Goal: Information Seeking & Learning: Learn about a topic

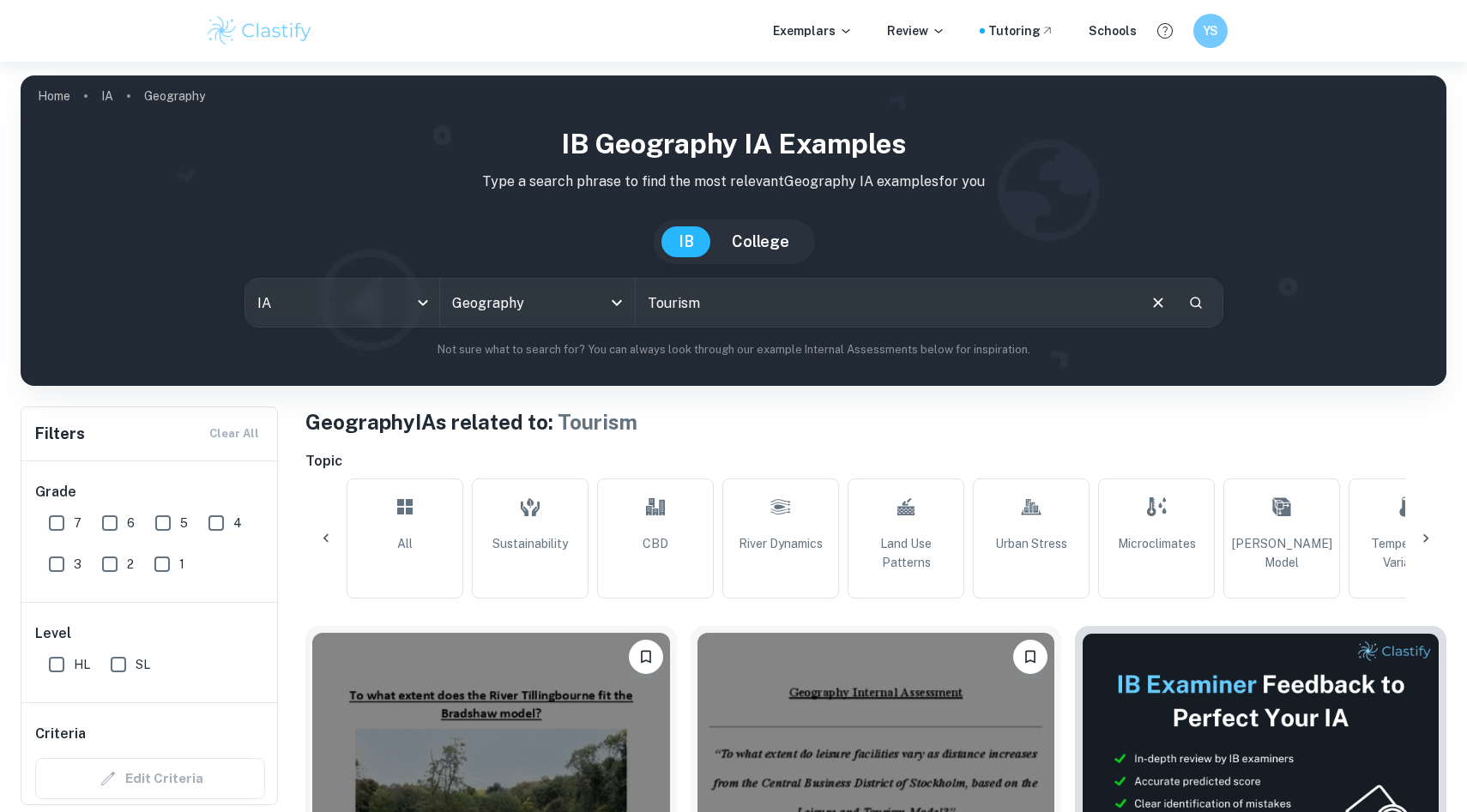
scroll to position [0, 729]
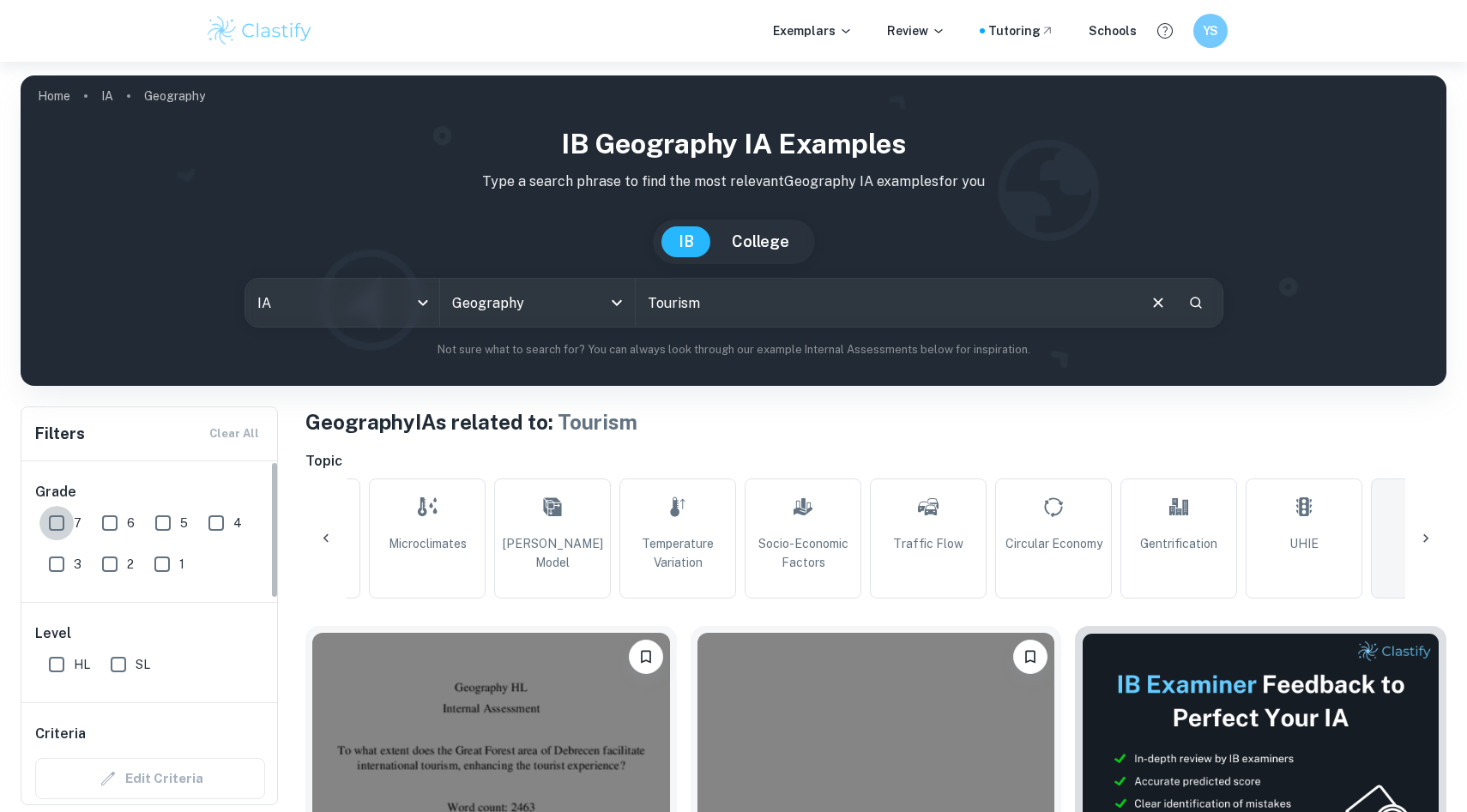
click at [51, 521] on input "7" at bounding box center [57, 523] width 35 height 35
checkbox input "true"
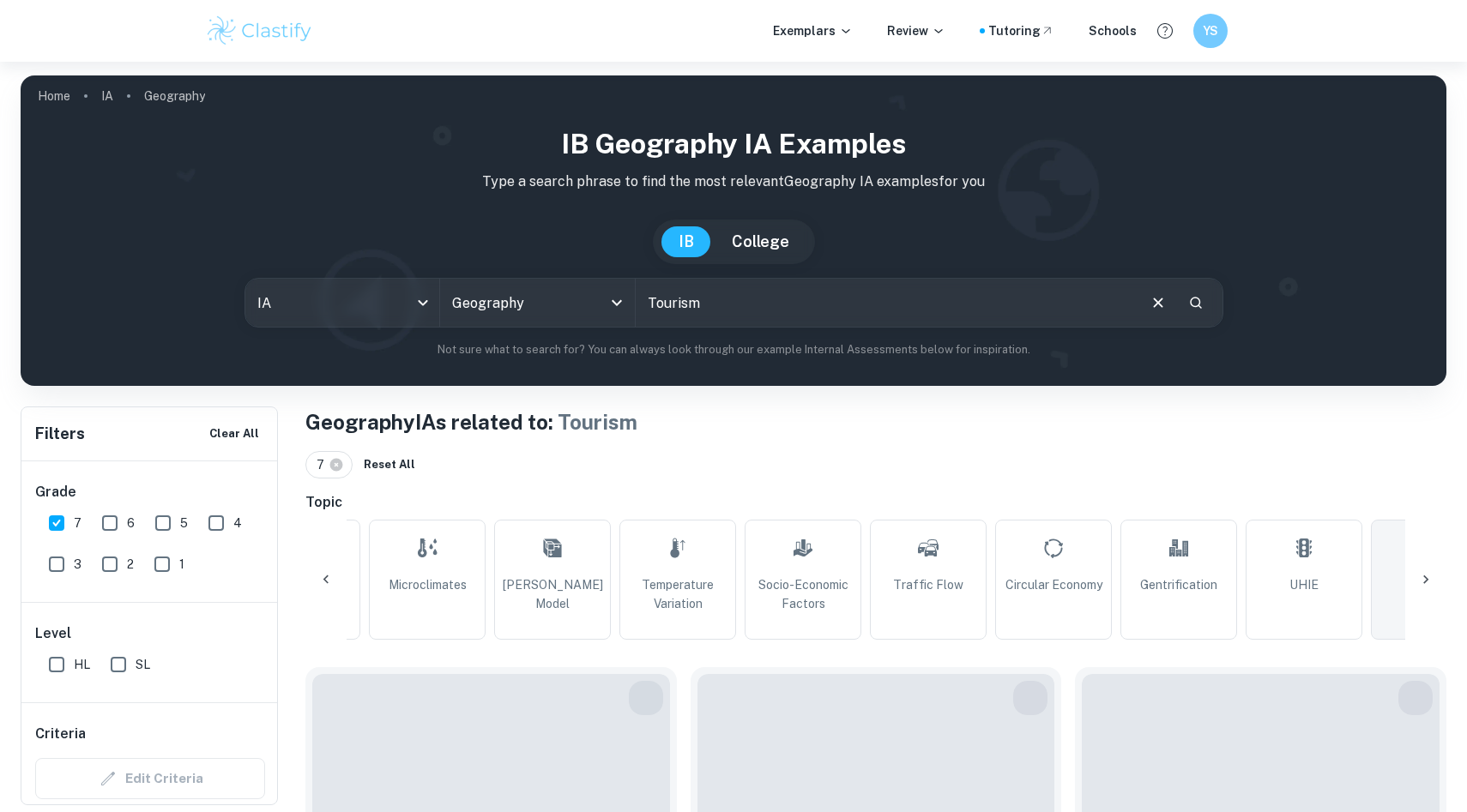
click at [54, 654] on input "HL" at bounding box center [57, 665] width 35 height 35
checkbox input "true"
click at [492, 311] on input "Geography" at bounding box center [512, 302] width 131 height 33
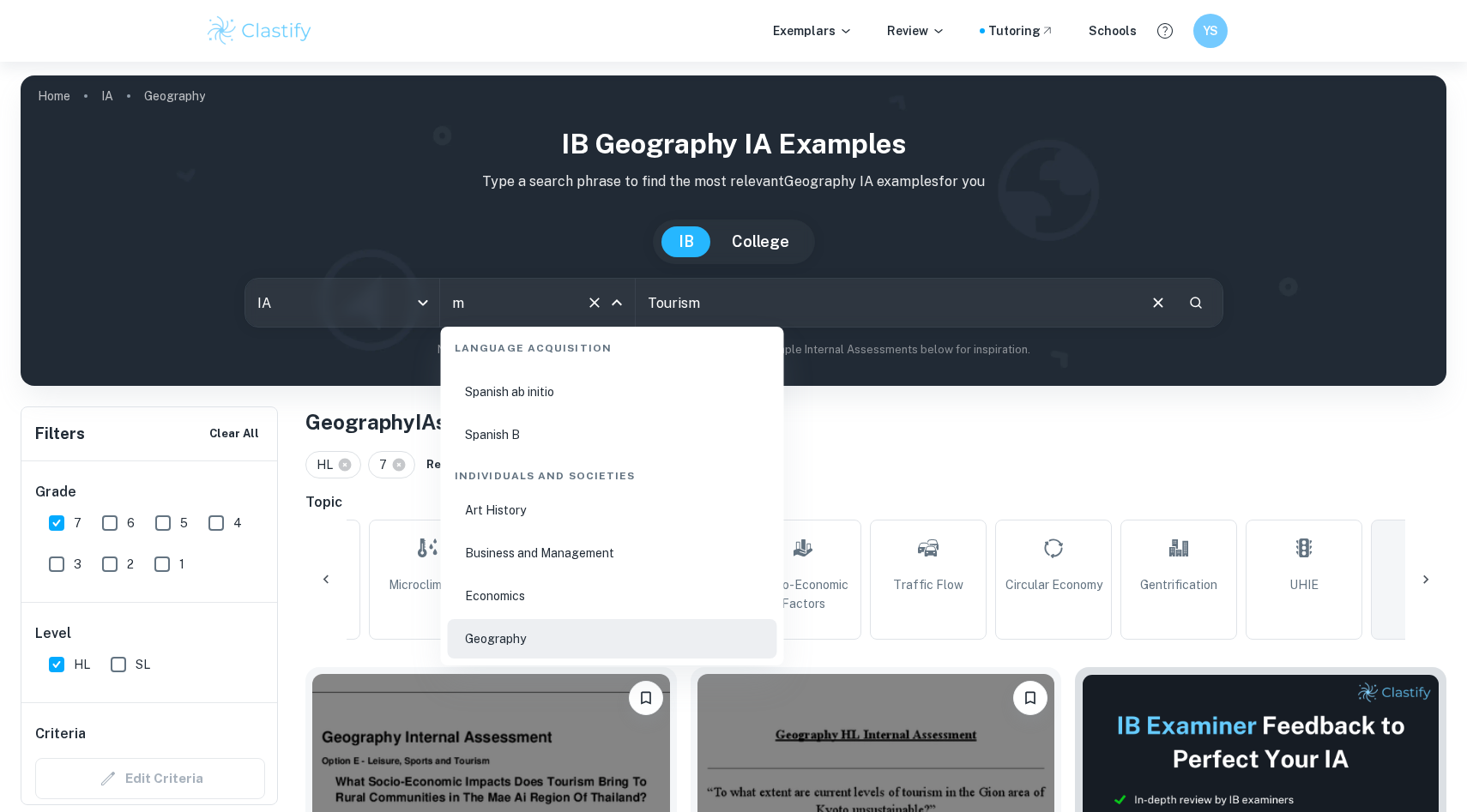
scroll to position [0, 0]
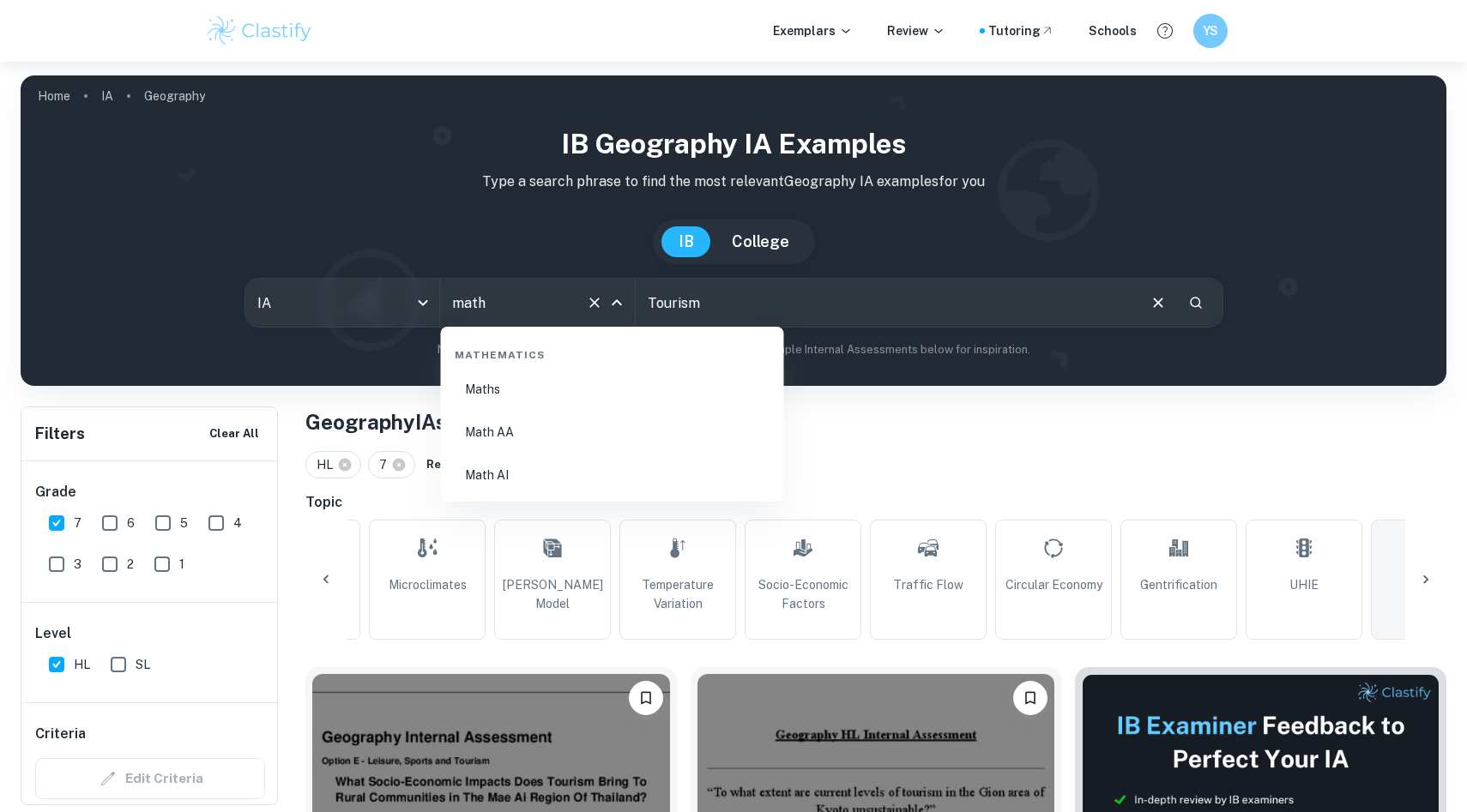
click at [578, 431] on li "Math AA" at bounding box center [612, 432] width 329 height 40
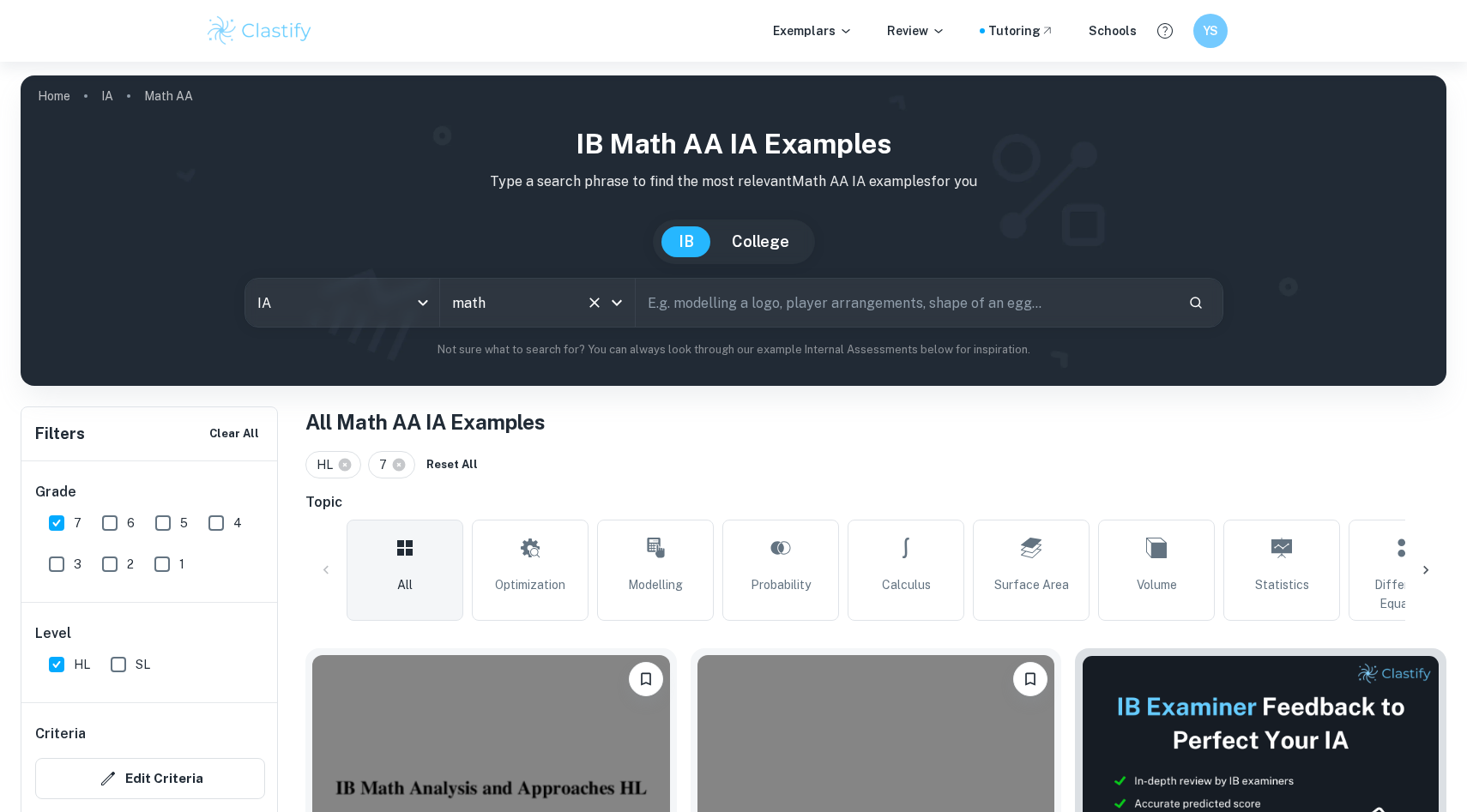
scroll to position [283, 0]
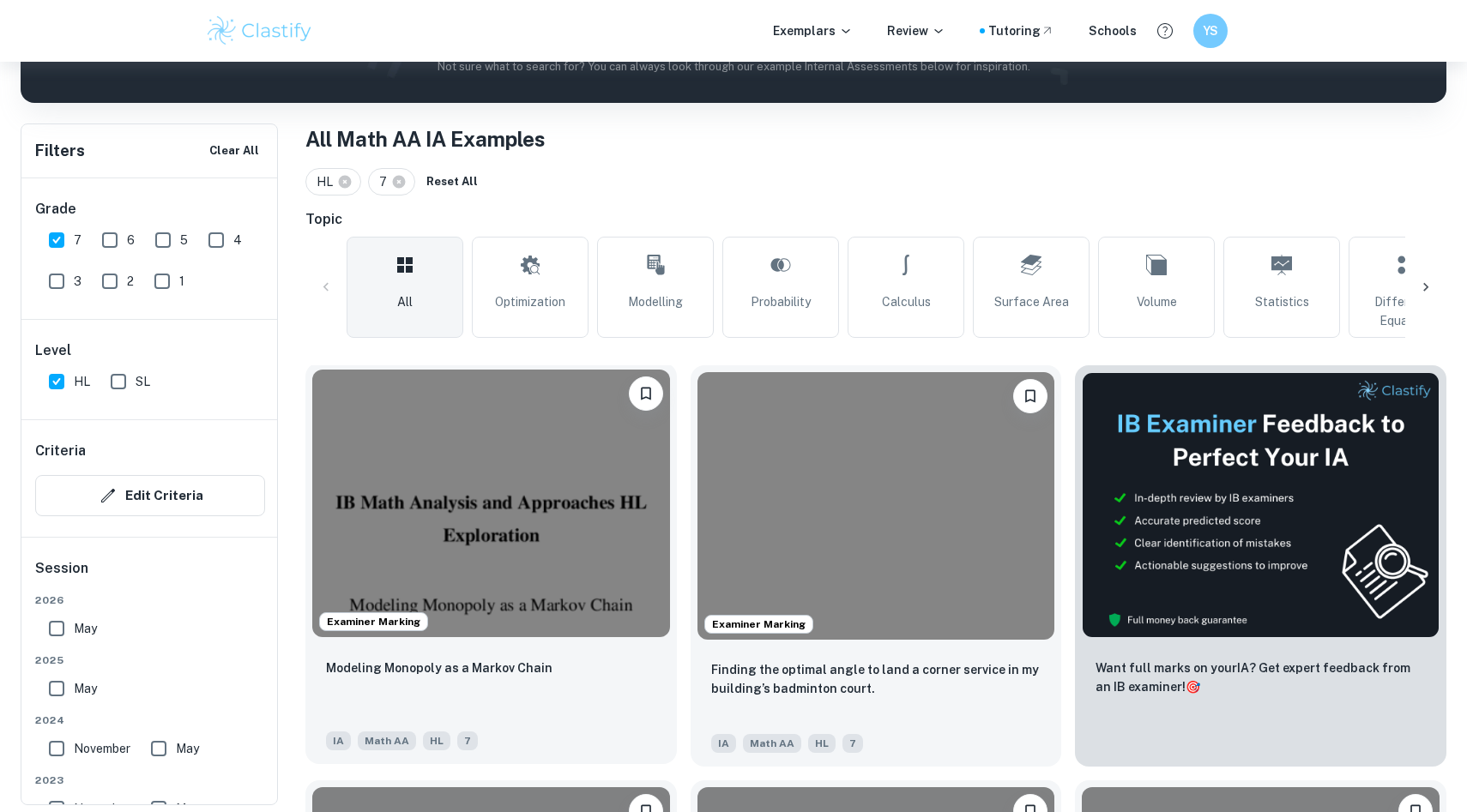
type input "Math AA"
click at [498, 539] on img at bounding box center [491, 503] width 358 height 268
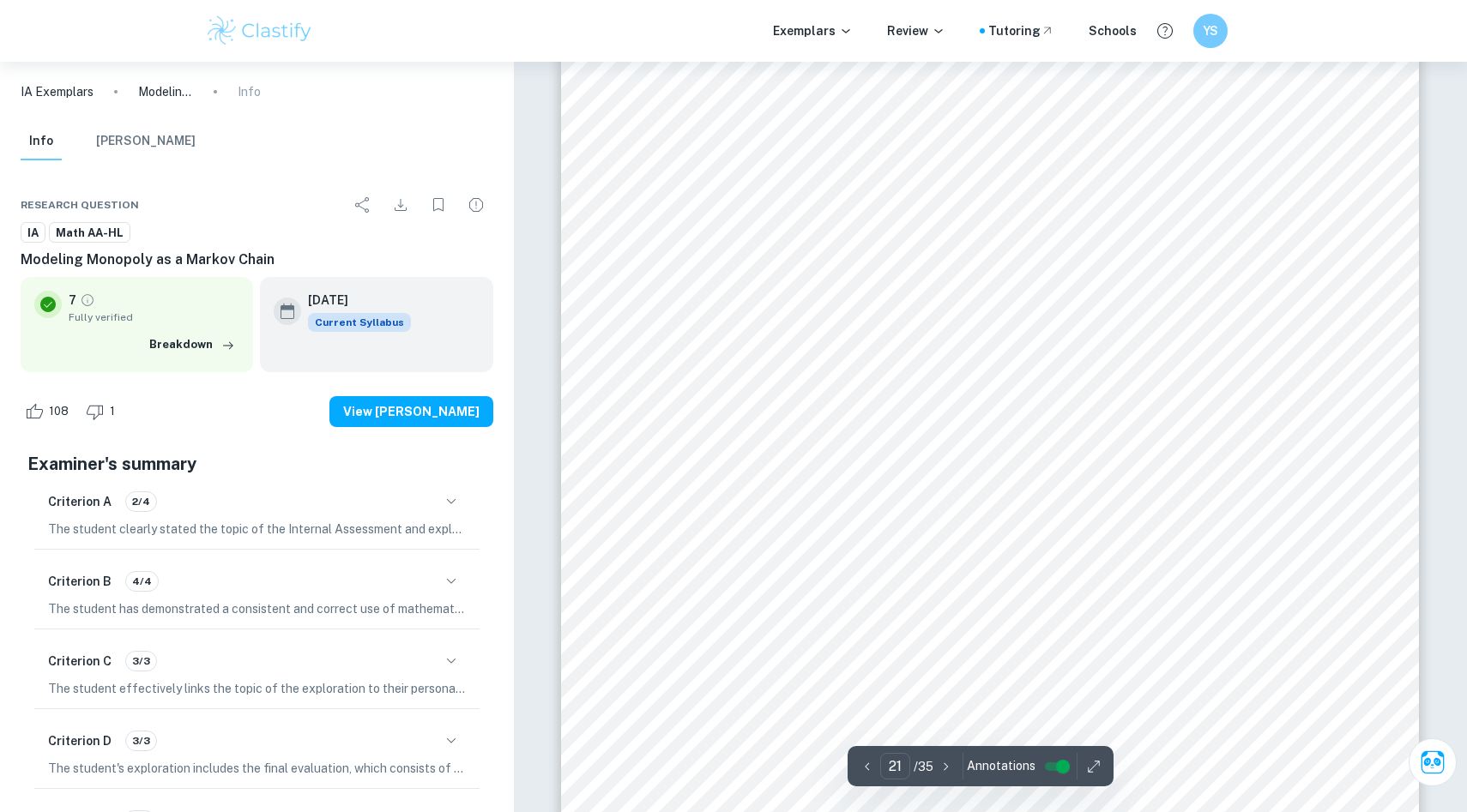
scroll to position [23800, 0]
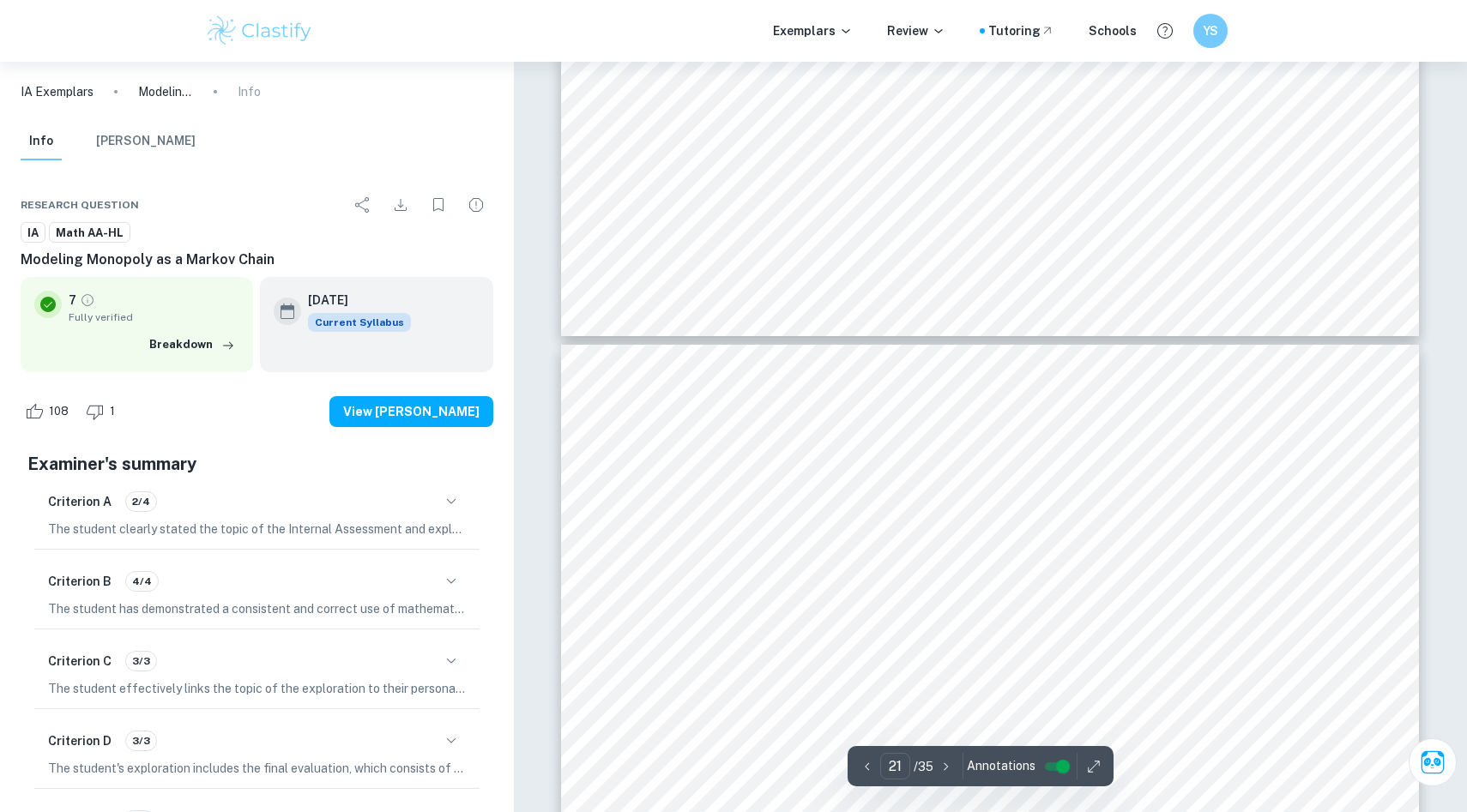
type input "22"
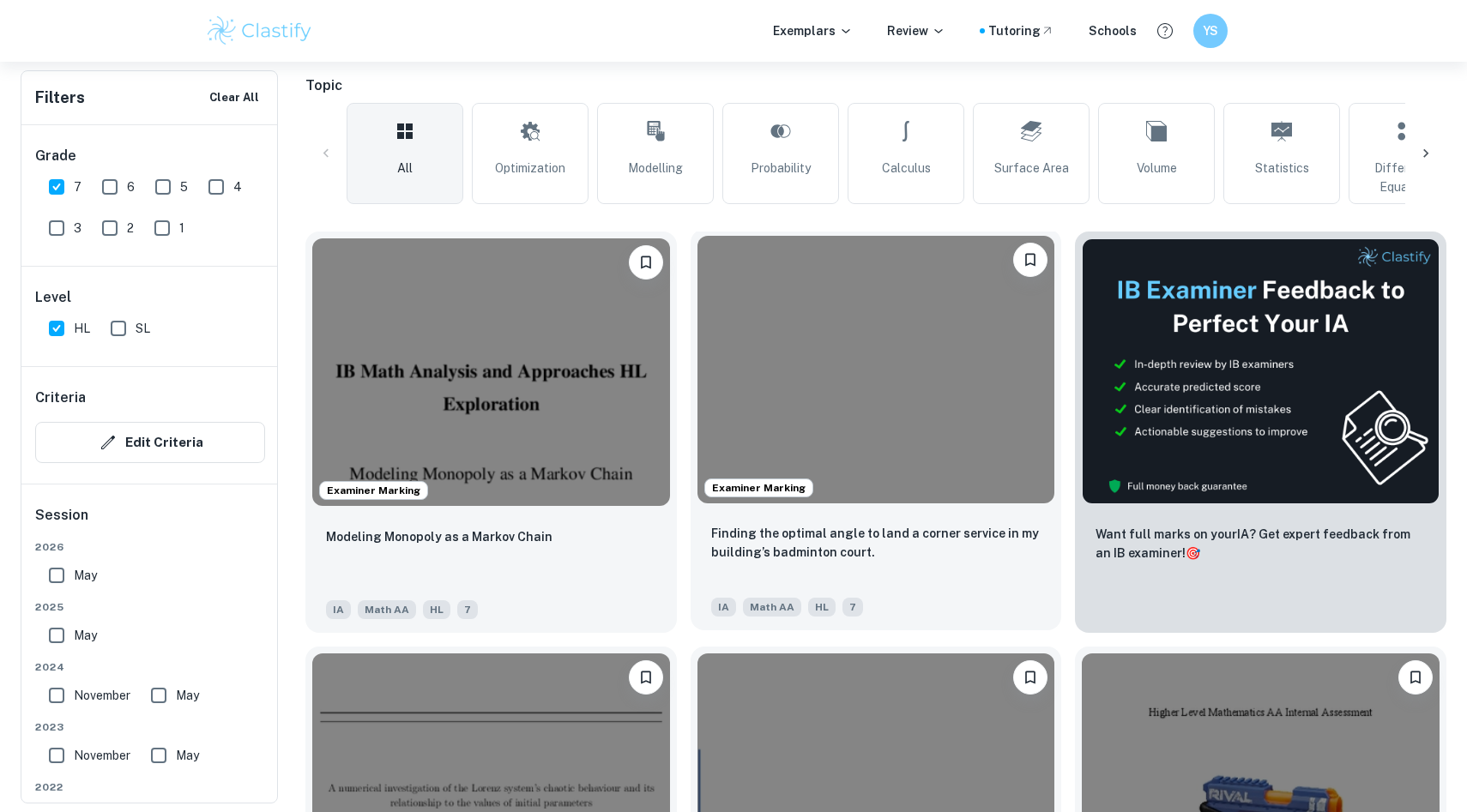
scroll to position [459, 0]
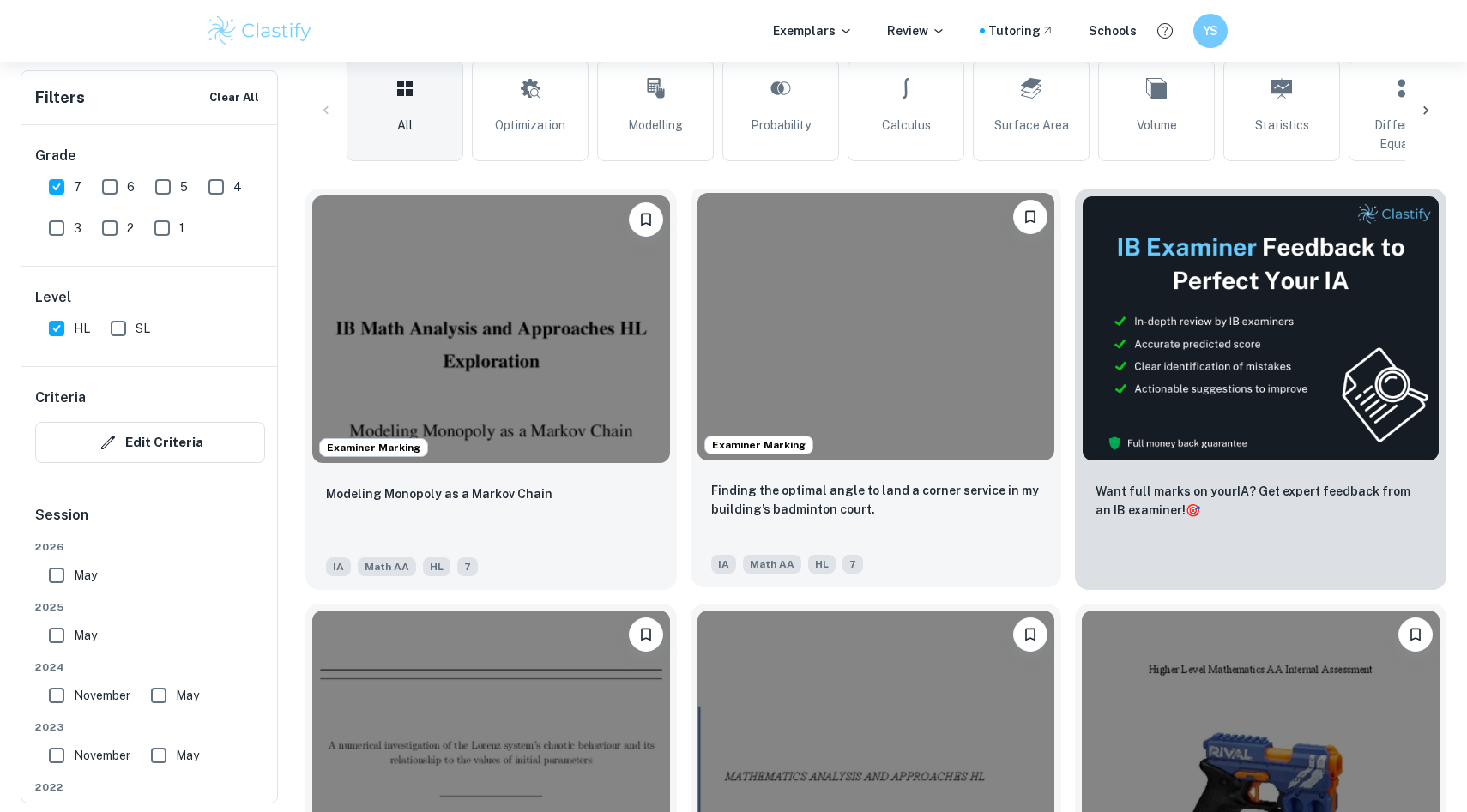
click at [861, 379] on img at bounding box center [876, 327] width 358 height 268
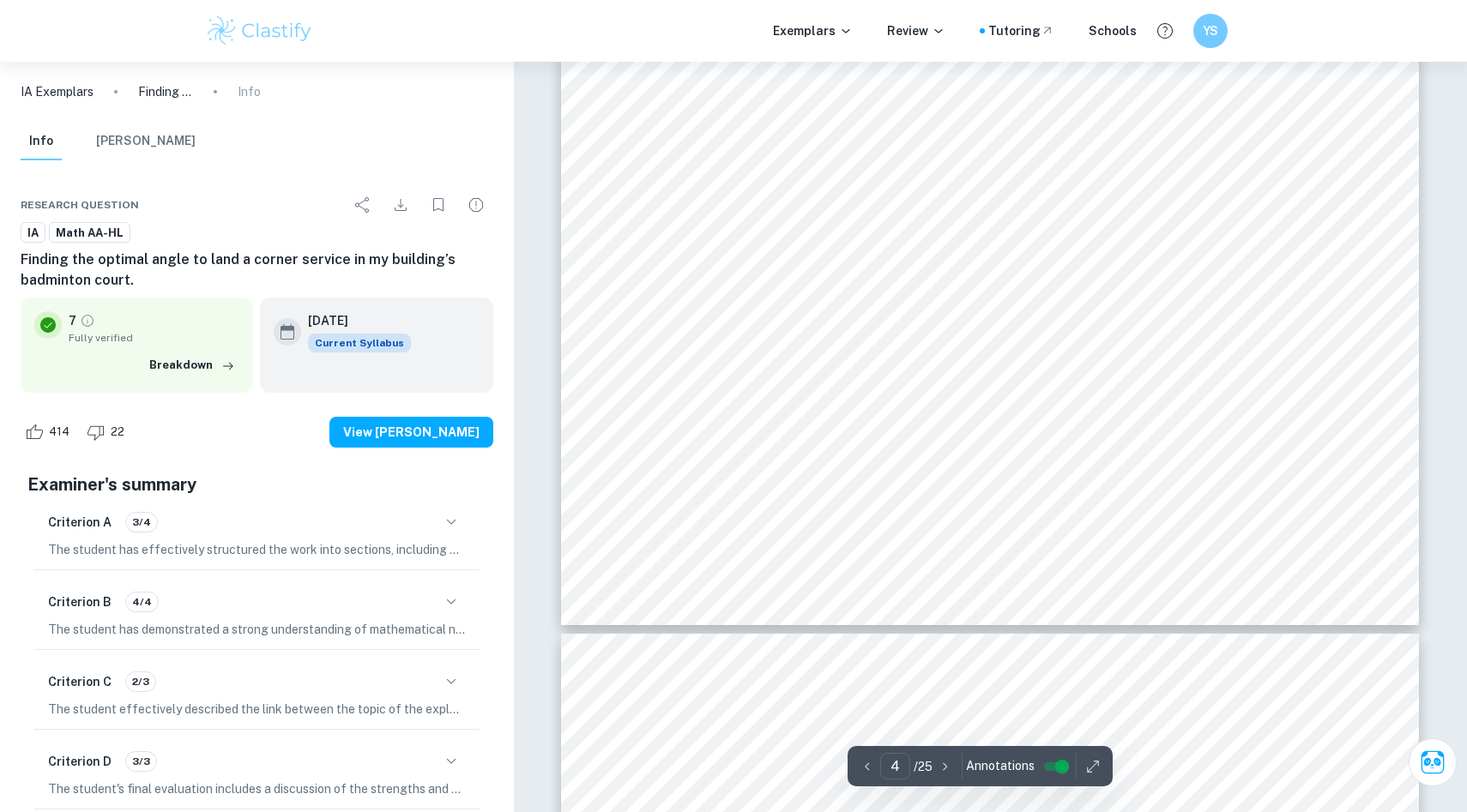
scroll to position [4356, 0]
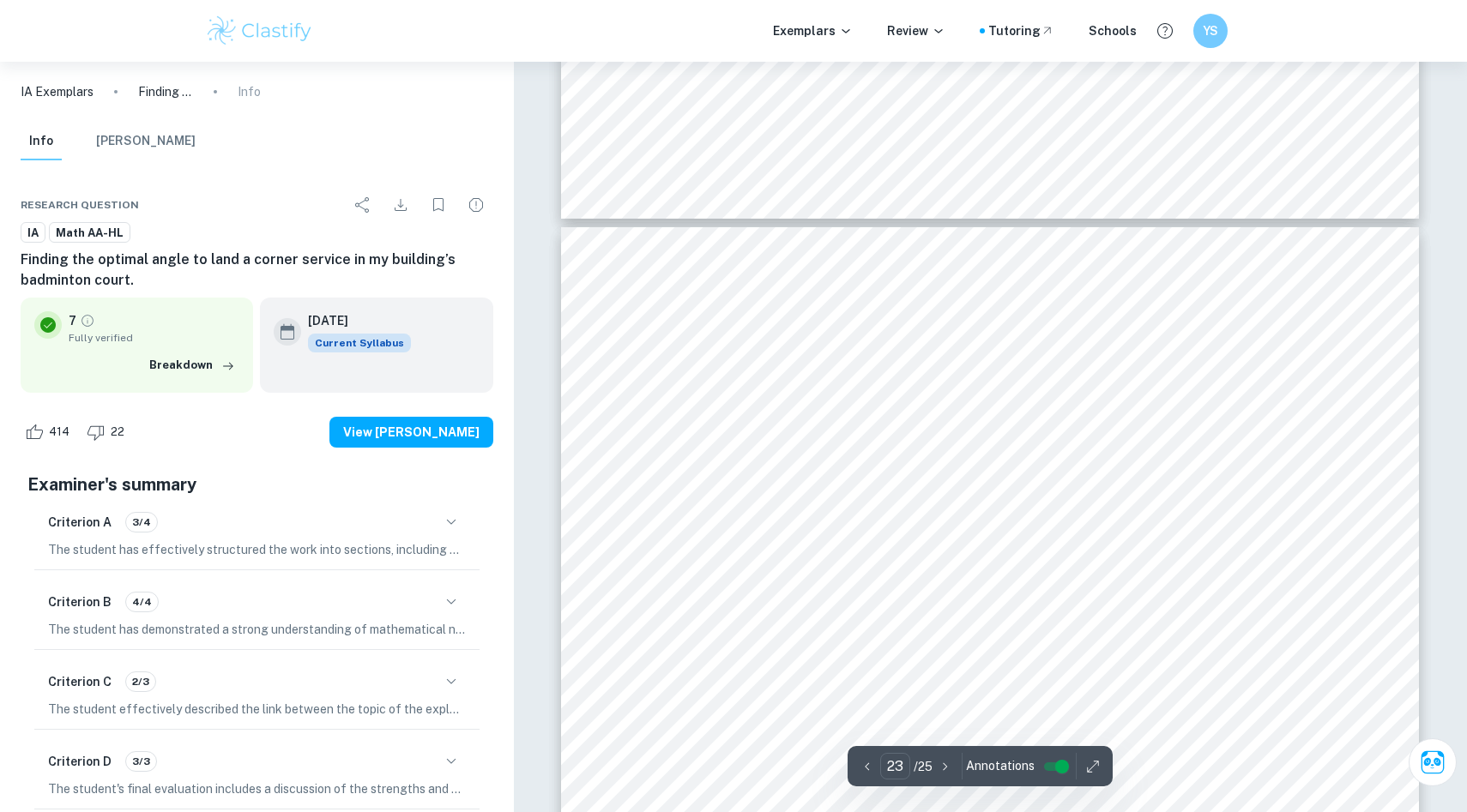
type input "24"
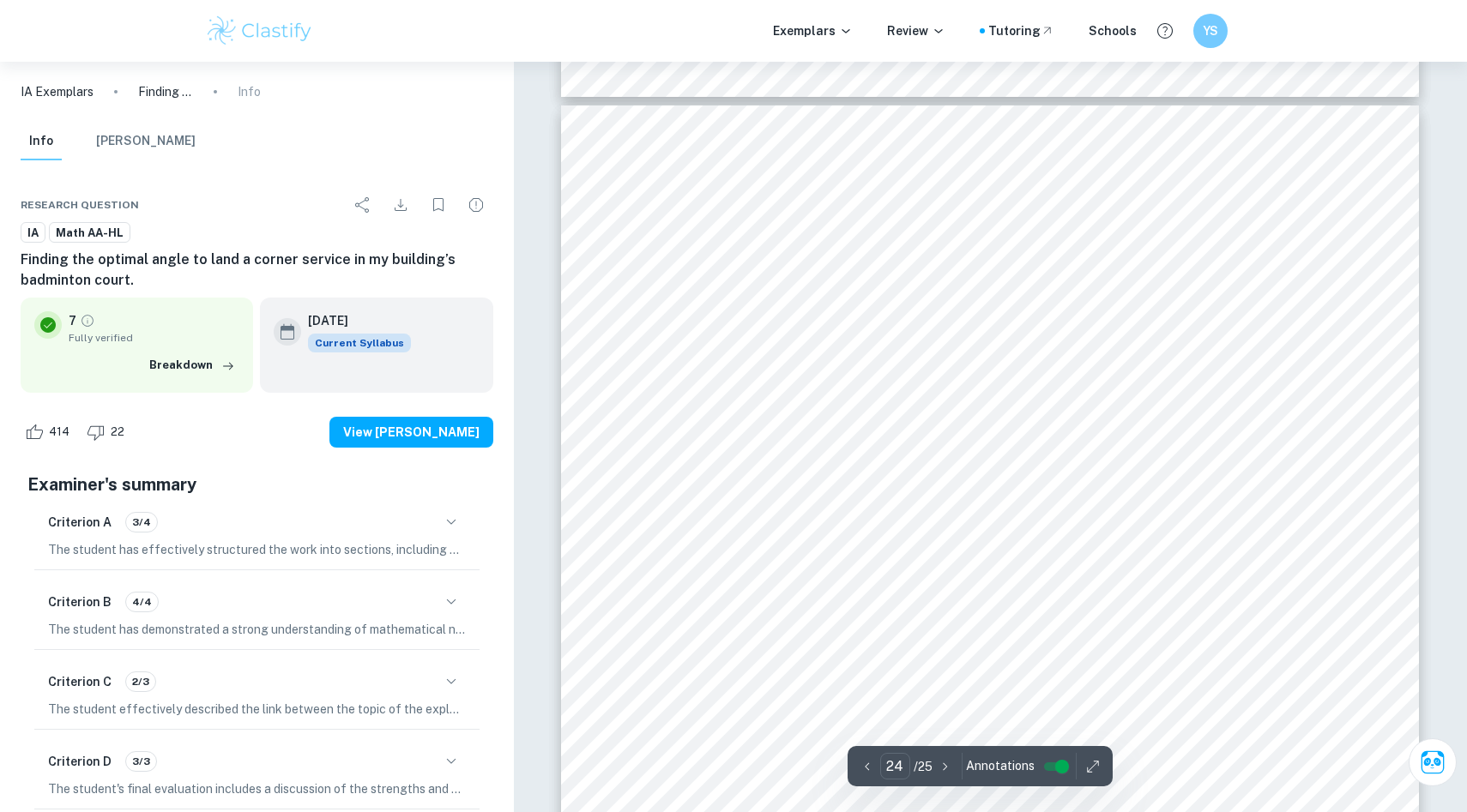
scroll to position [28511, 0]
